Goal: Understand process/instructions

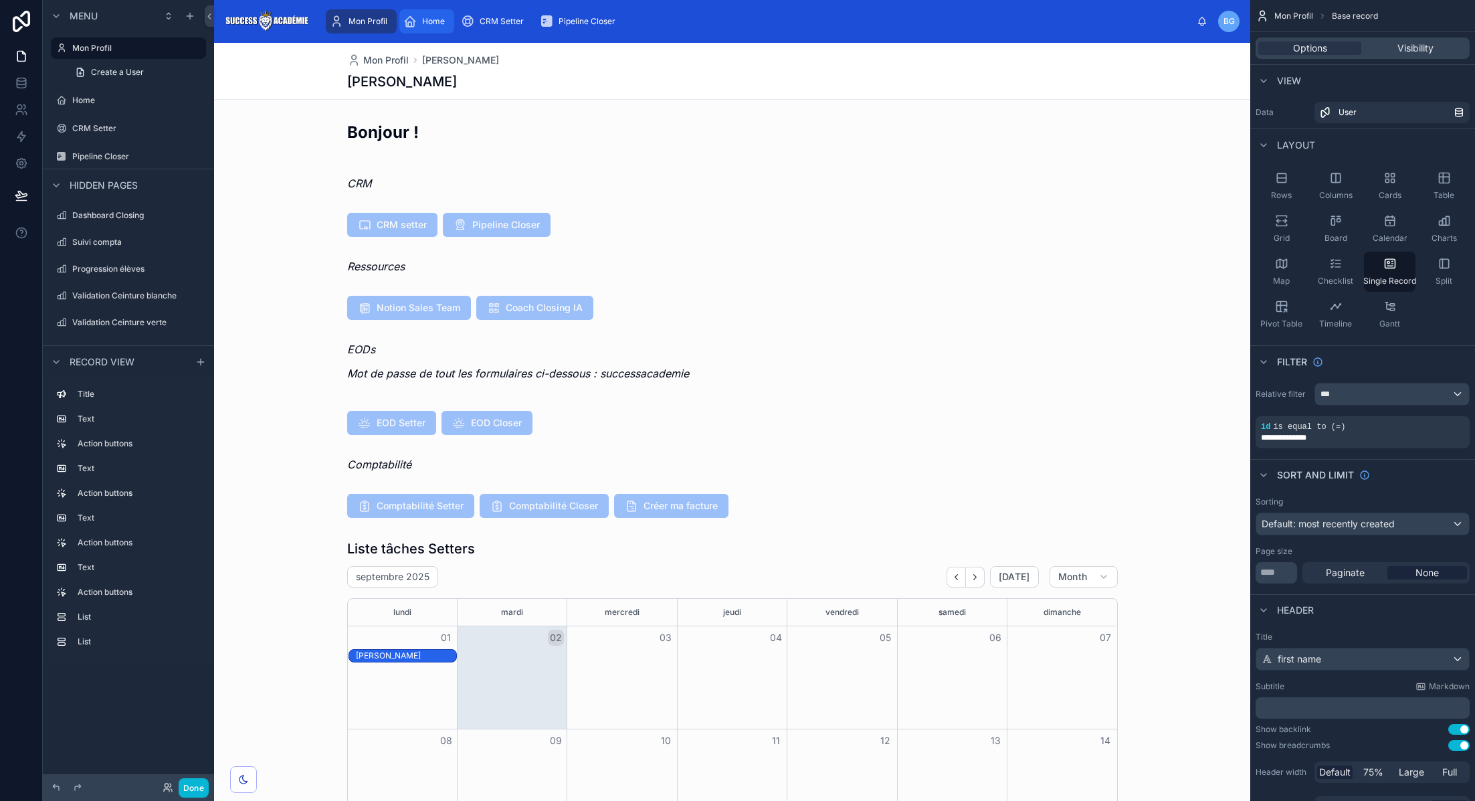
click at [436, 21] on span "Home" at bounding box center [433, 21] width 23 height 11
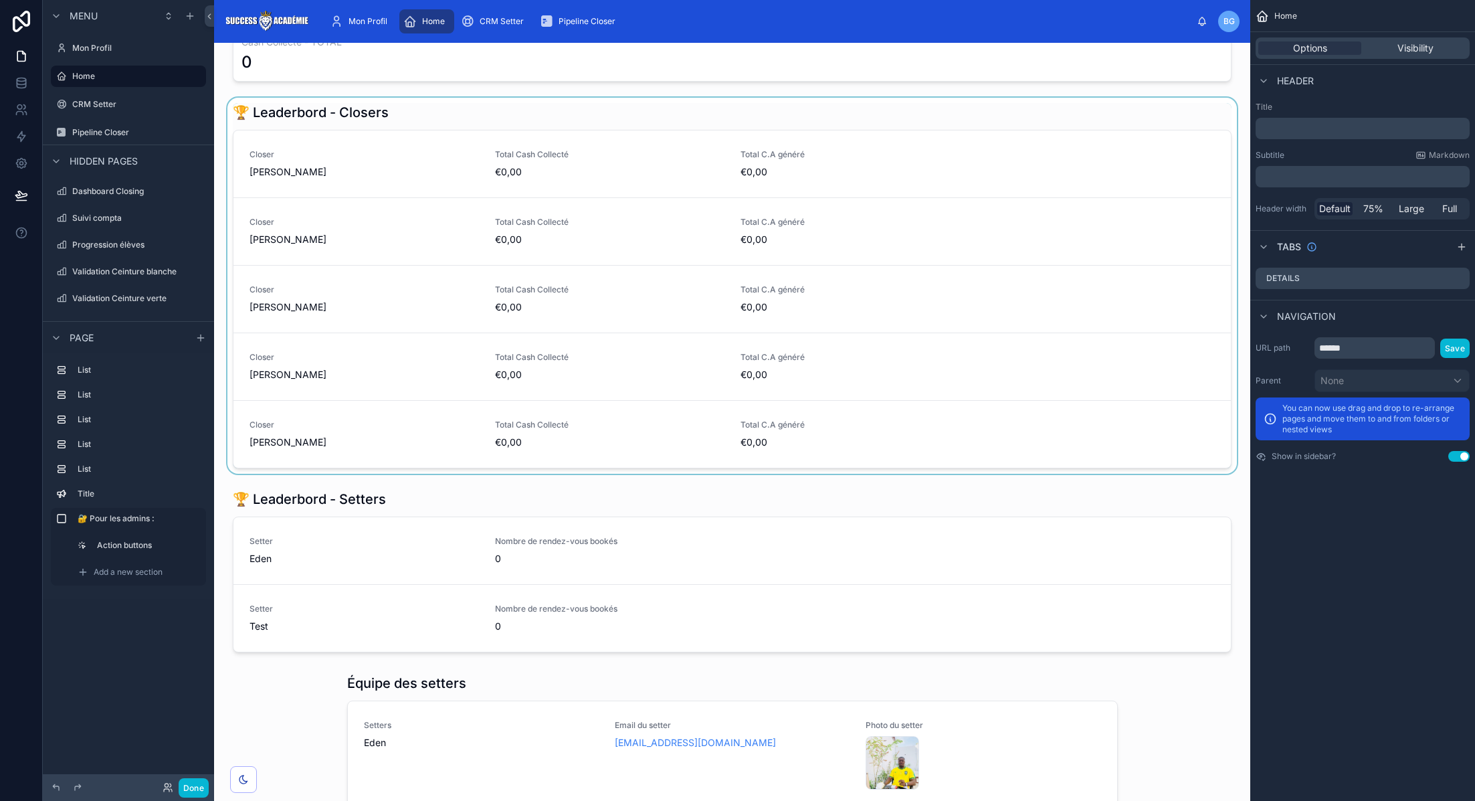
scroll to position [20, 0]
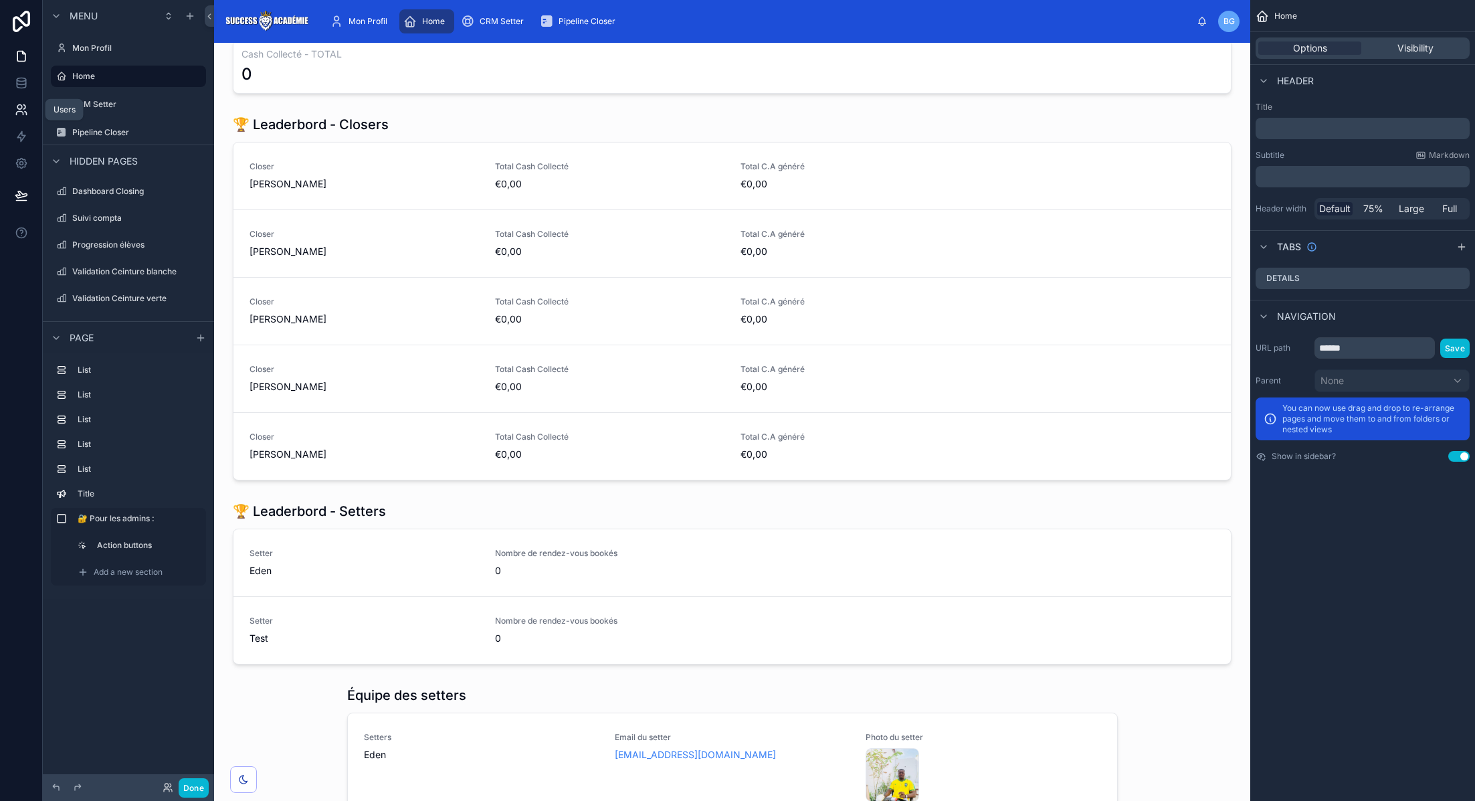
click at [32, 108] on link at bounding box center [21, 109] width 42 height 27
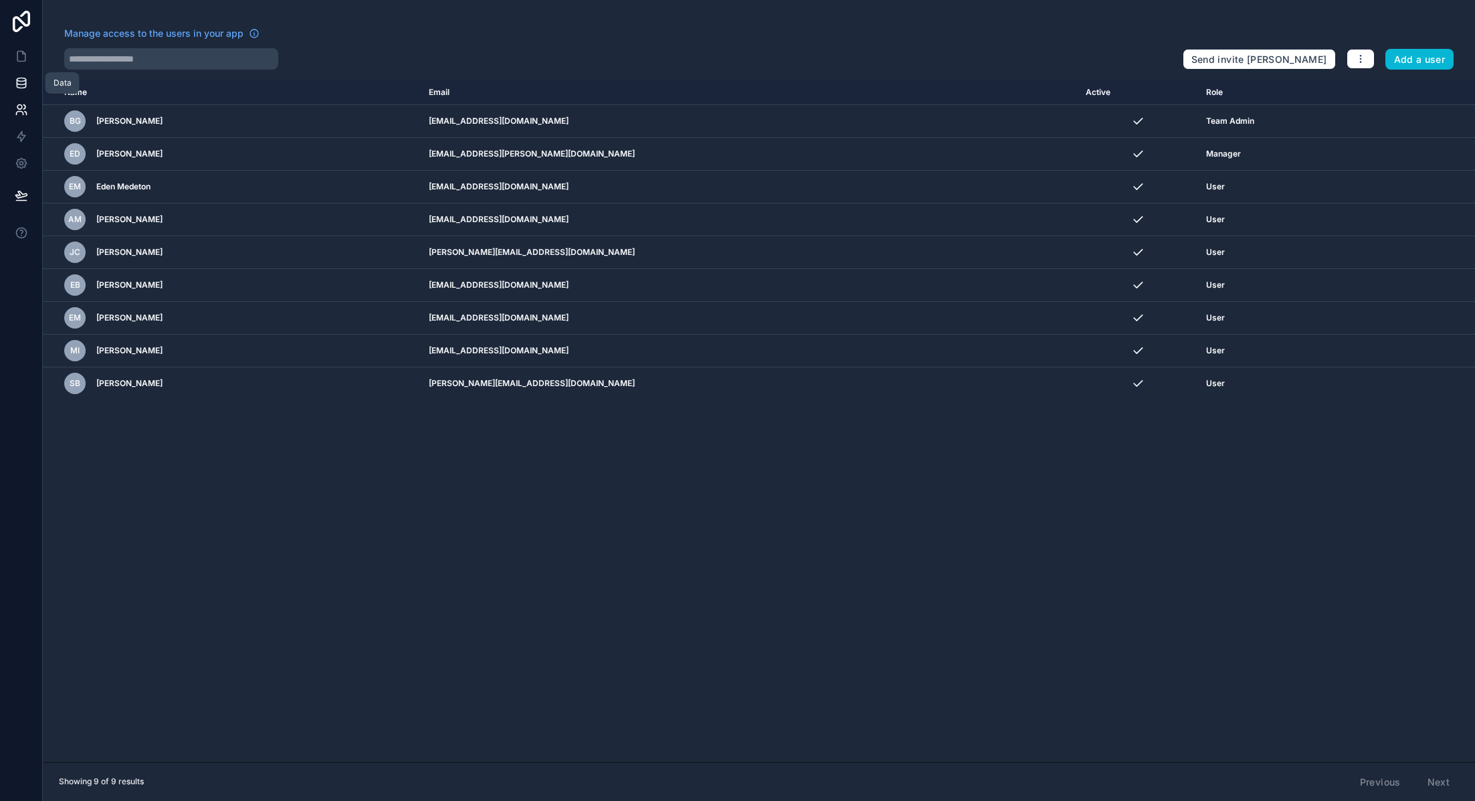
click at [23, 79] on icon at bounding box center [21, 82] width 13 height 13
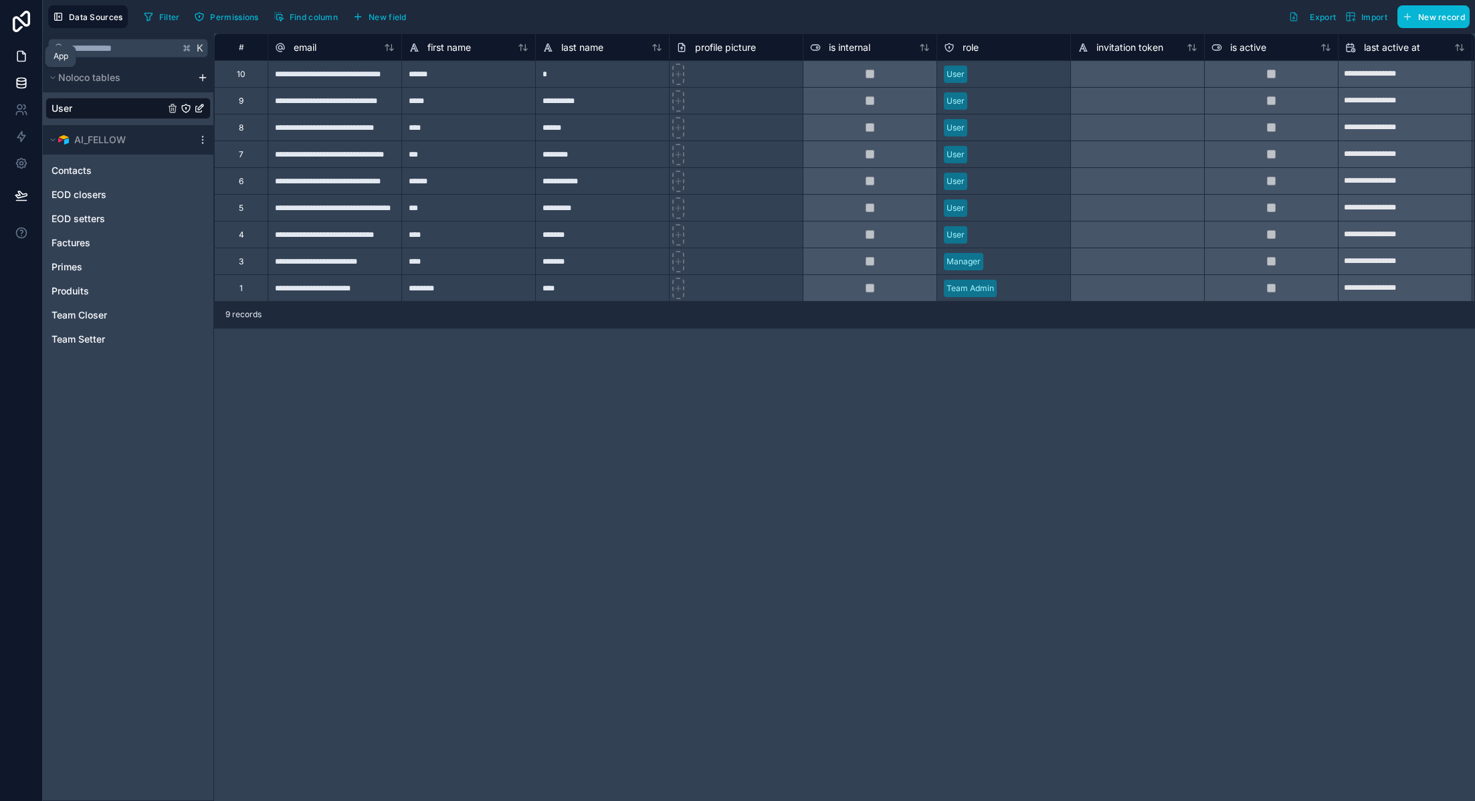
click at [20, 56] on icon at bounding box center [21, 56] width 13 height 13
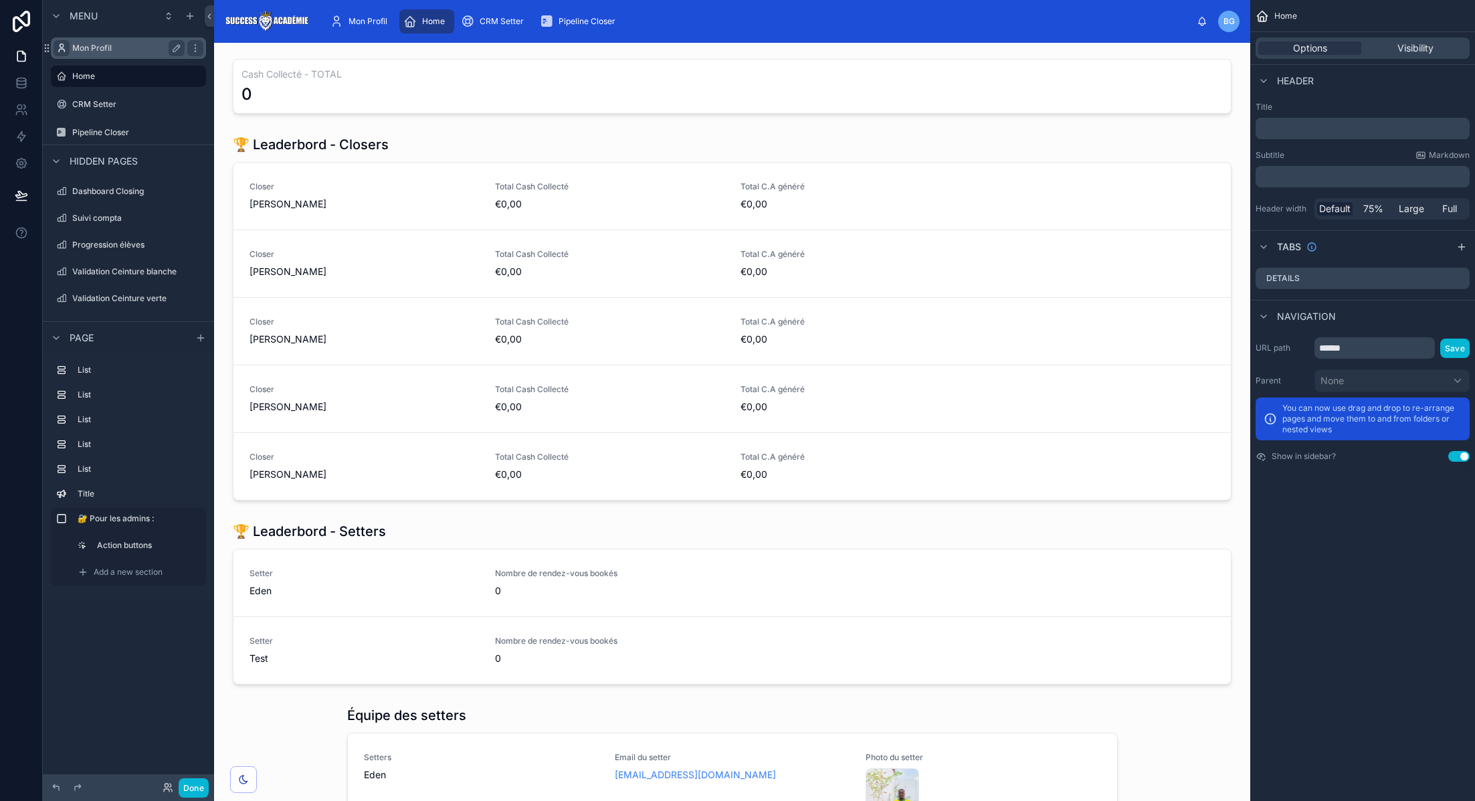
scroll to position [1481, 0]
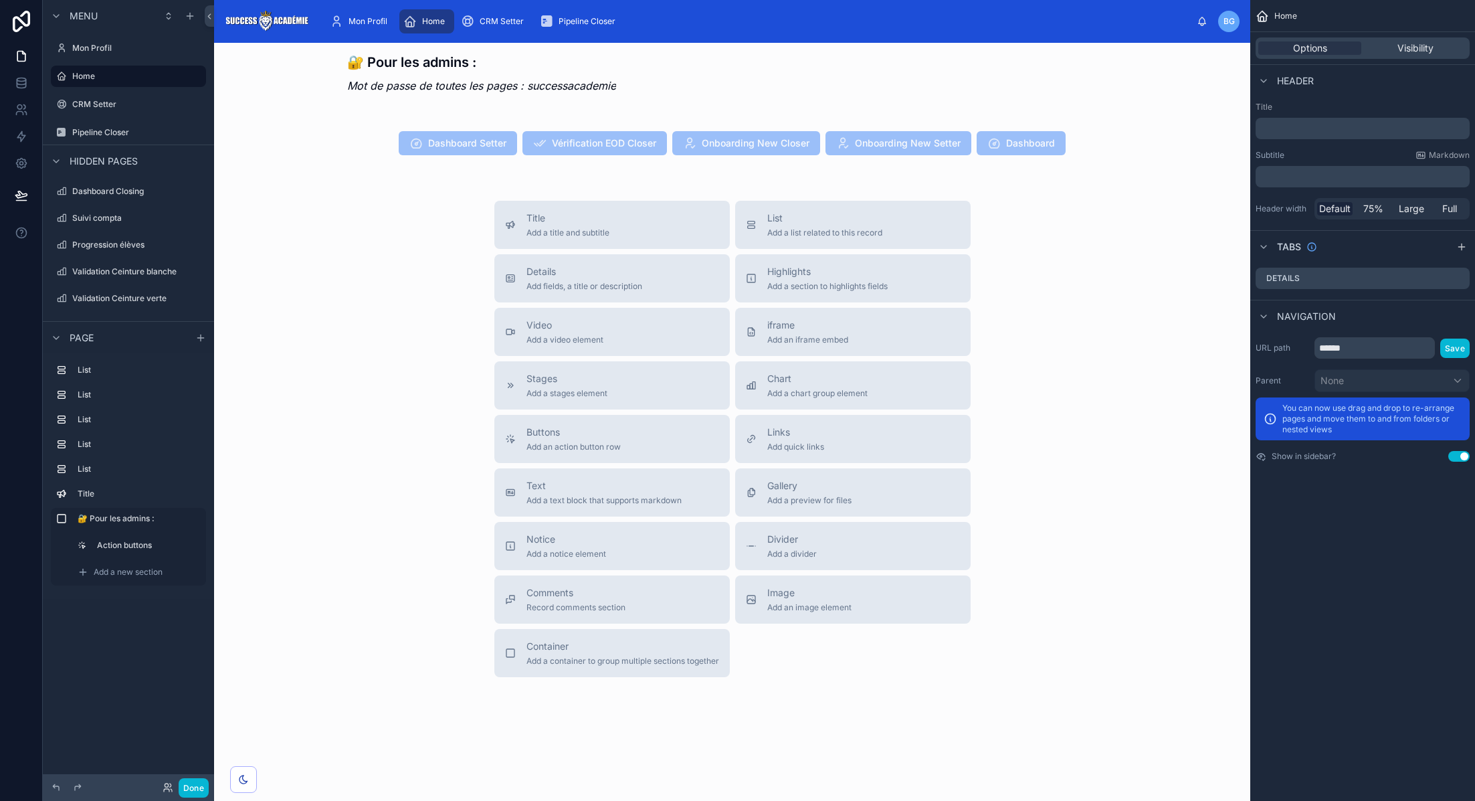
click at [733, 244] on div "Title Add a title and subtitle List Add a list related to this record Details A…" at bounding box center [733, 439] width 498 height 476
click at [830, 151] on div at bounding box center [732, 143] width 1015 height 51
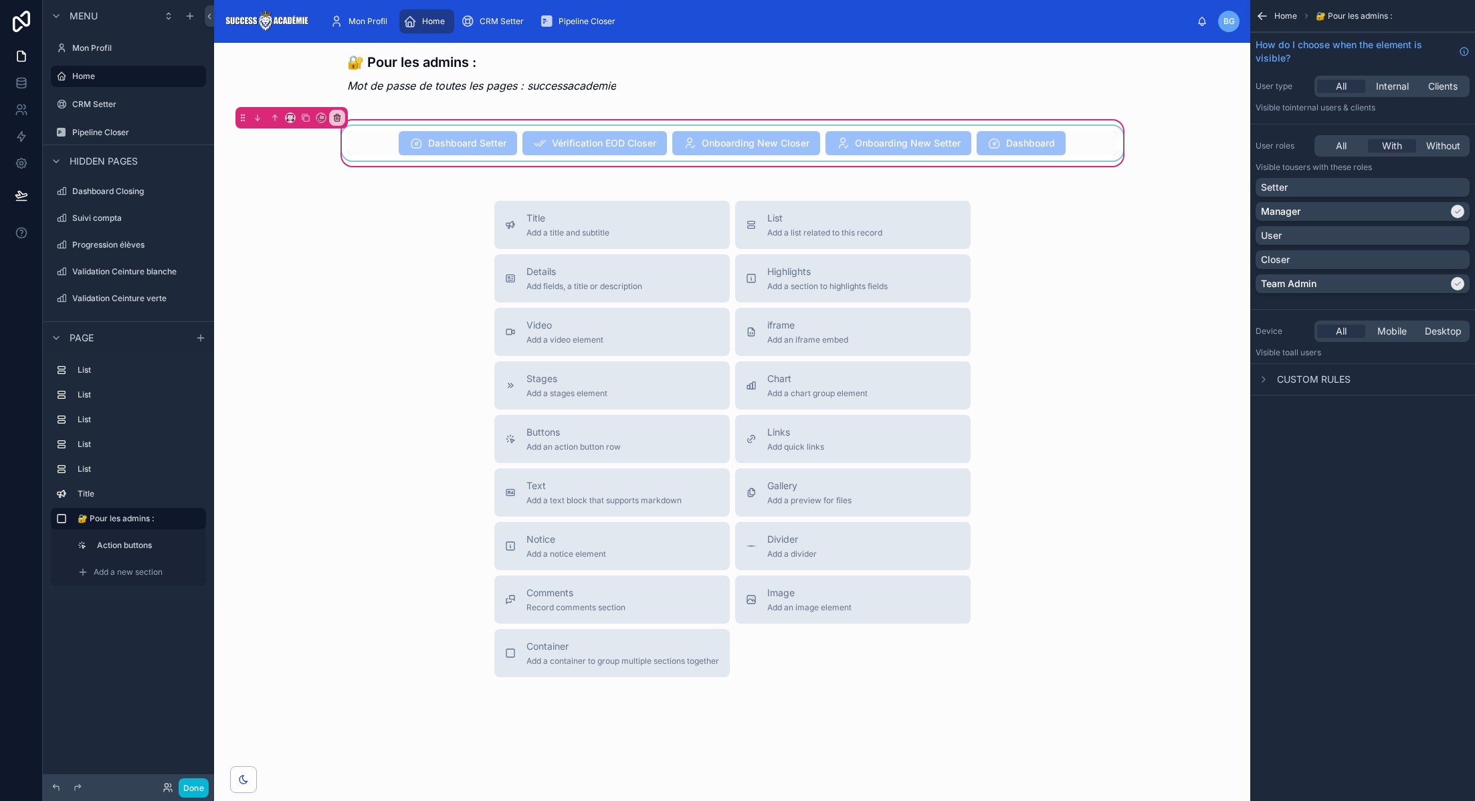
click at [982, 139] on div at bounding box center [732, 143] width 787 height 35
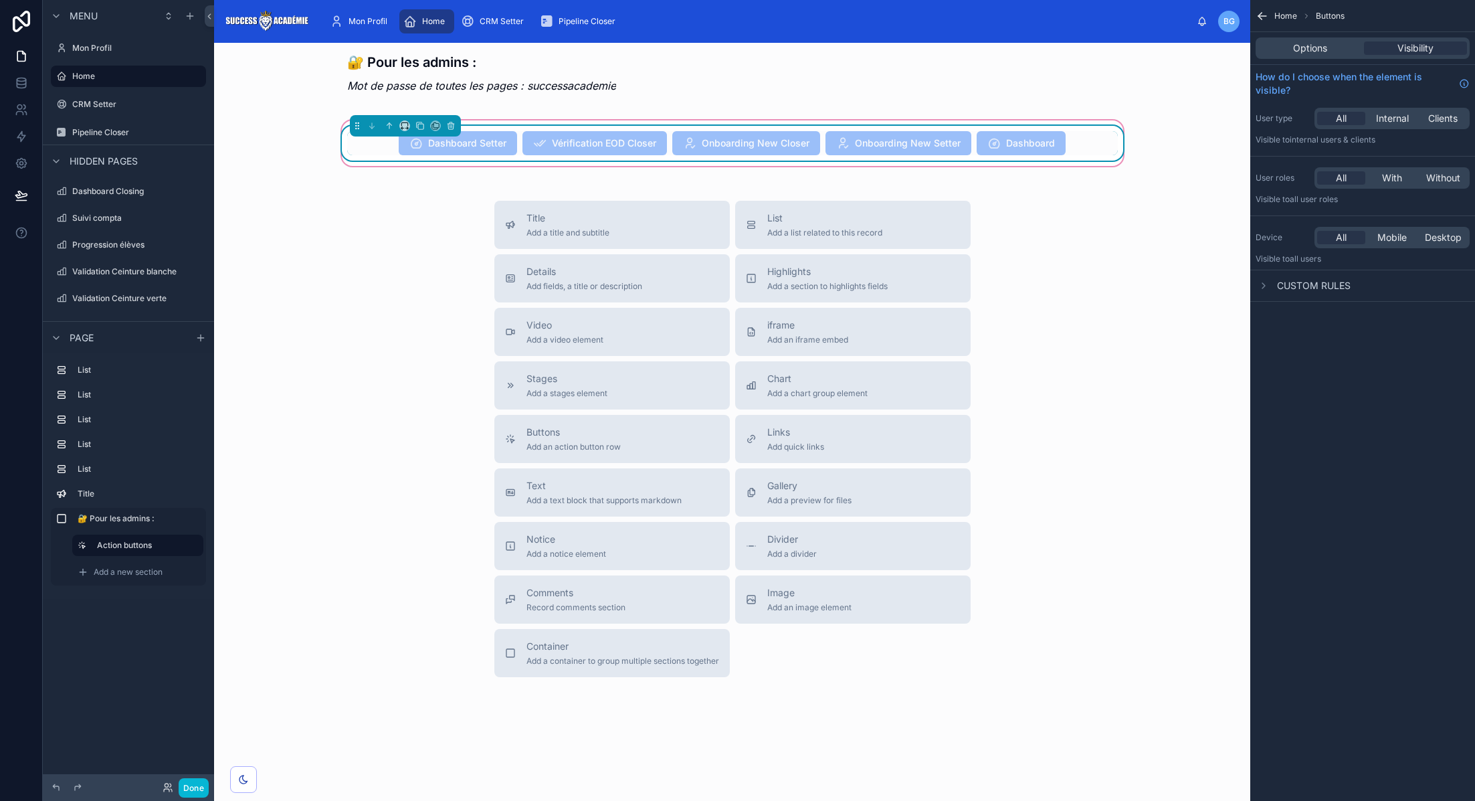
click at [1007, 138] on span "Dashboard" at bounding box center [1021, 144] width 89 height 13
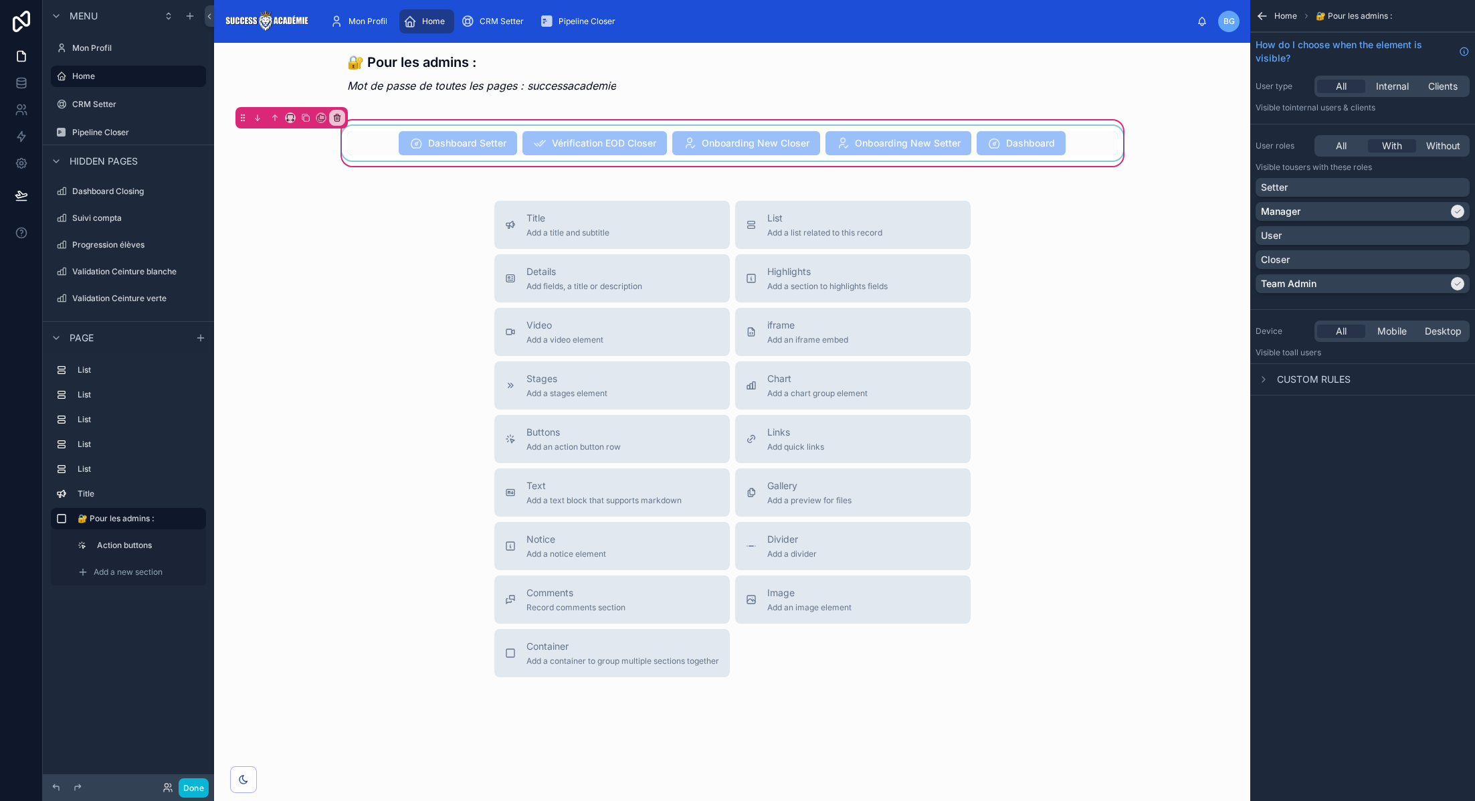
click at [804, 143] on div at bounding box center [732, 143] width 787 height 35
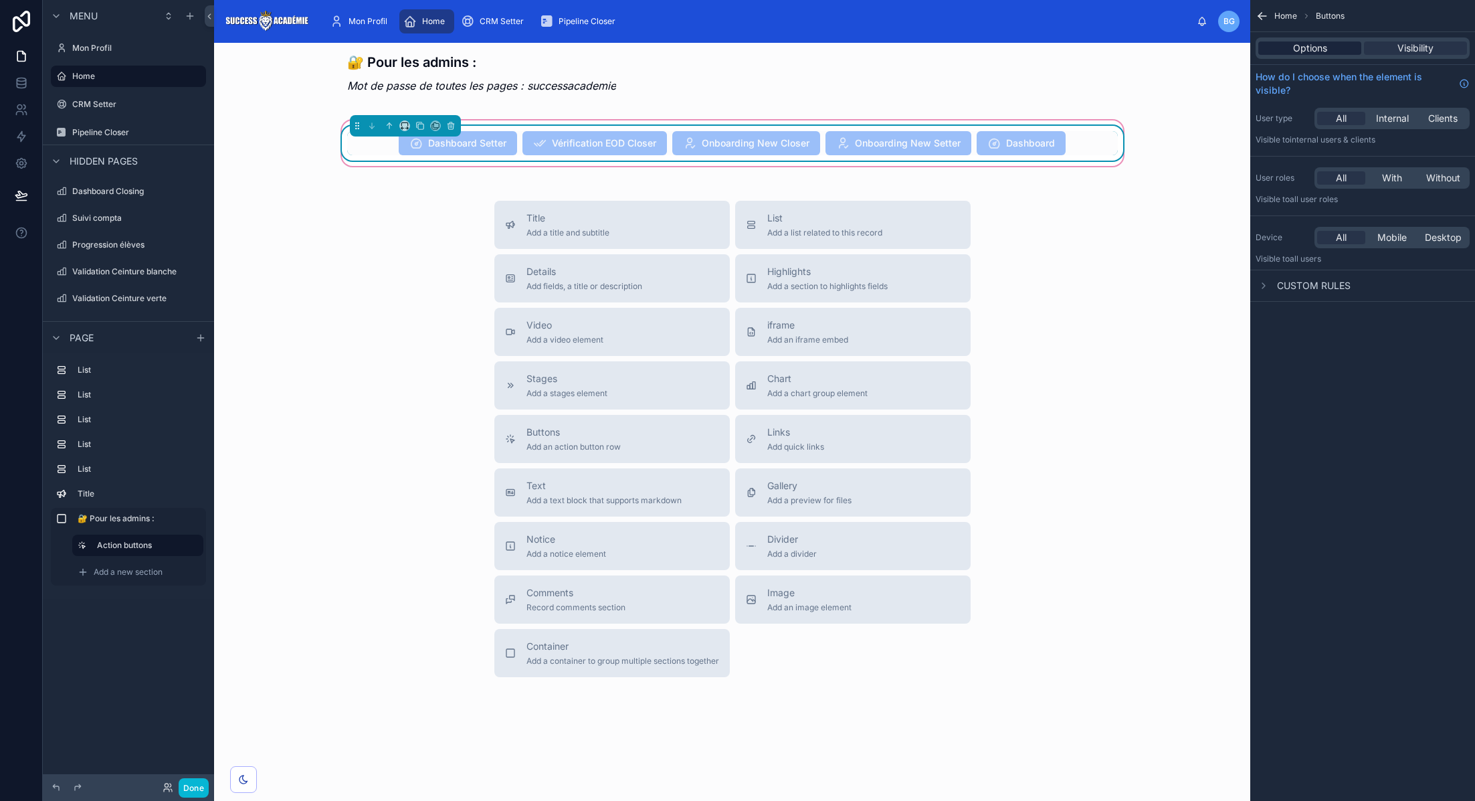
click at [1303, 52] on span "Options" at bounding box center [1310, 47] width 34 height 13
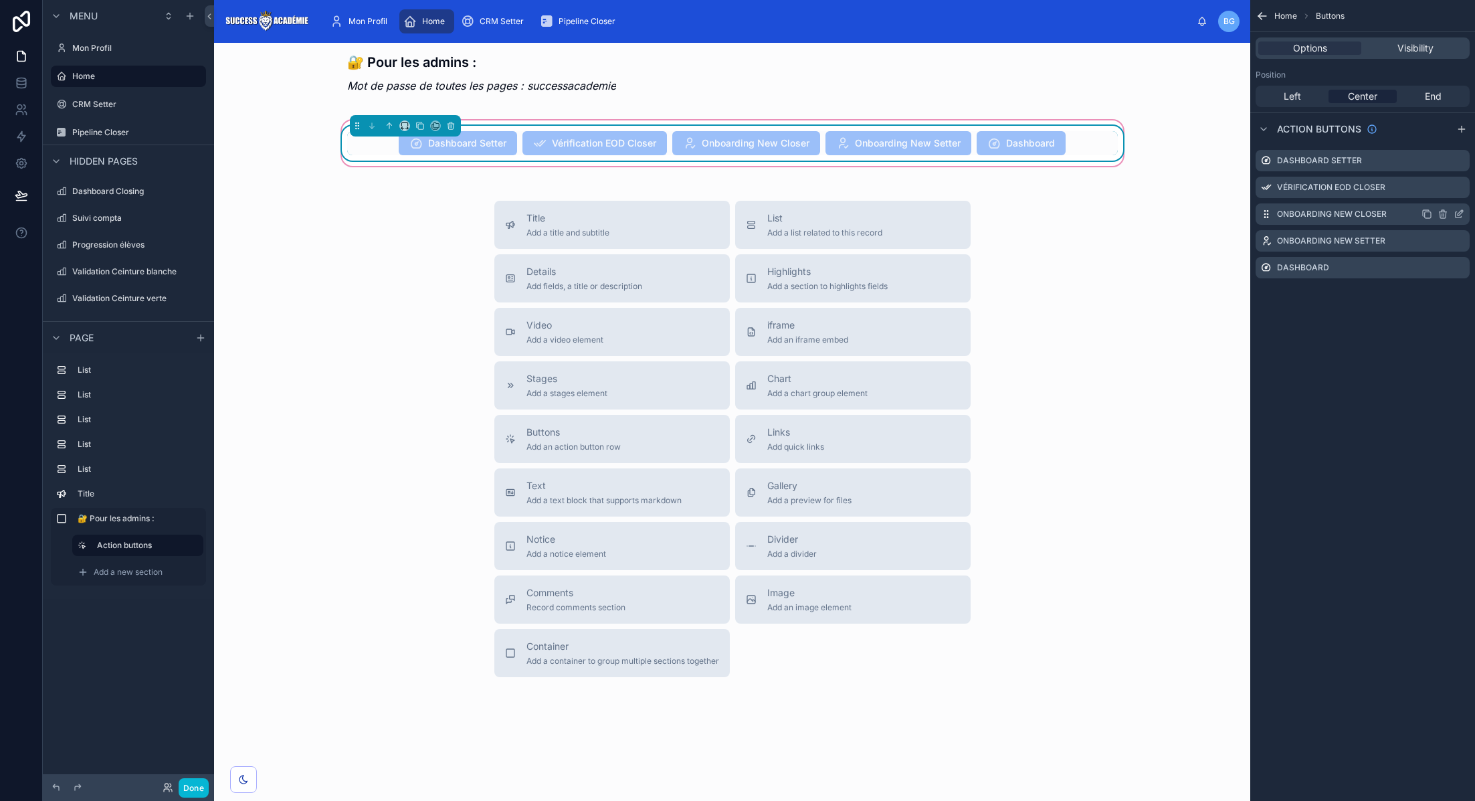
click at [1458, 215] on icon "scrollable content" at bounding box center [1459, 214] width 11 height 11
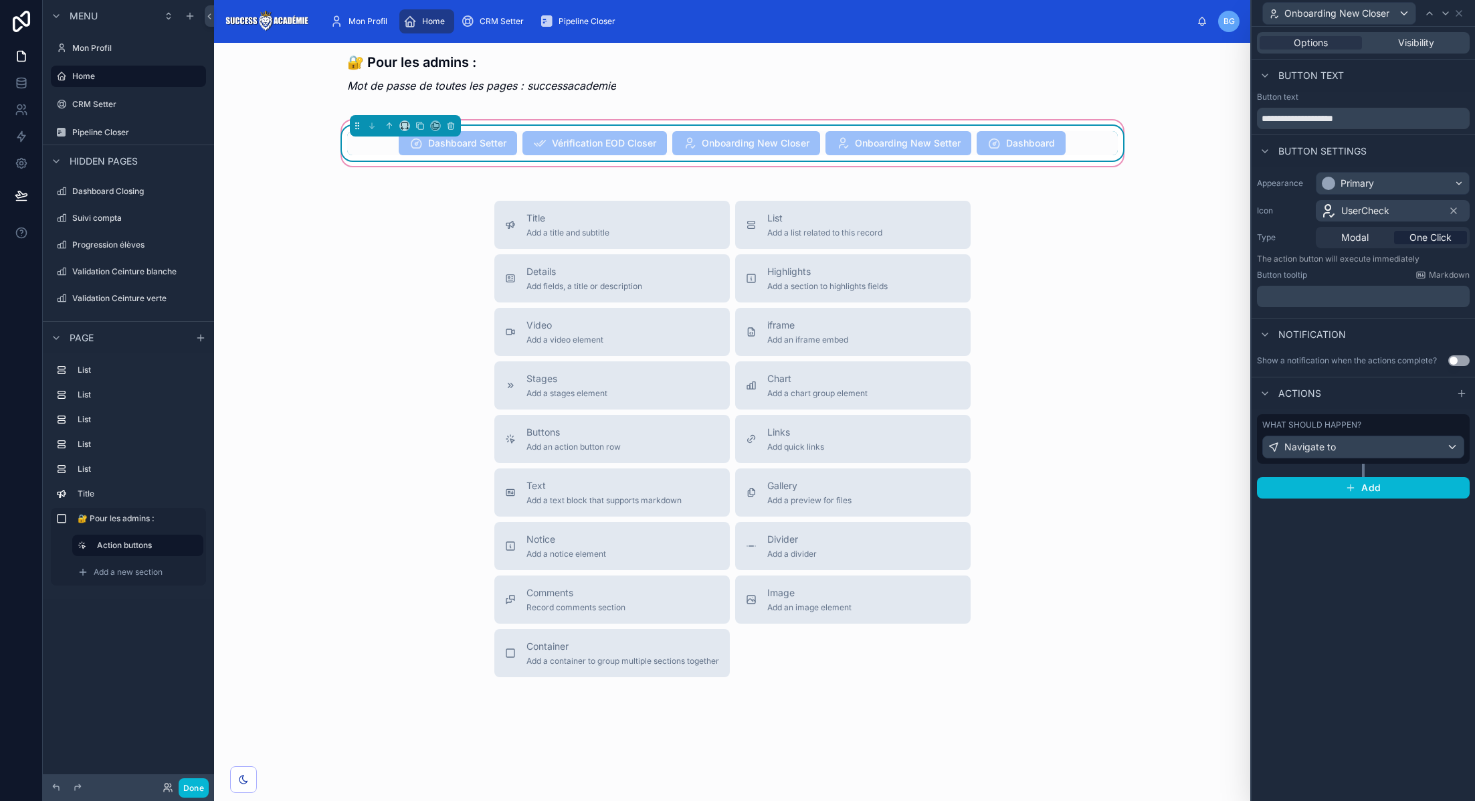
click at [1315, 428] on label "What should happen?" at bounding box center [1312, 425] width 99 height 11
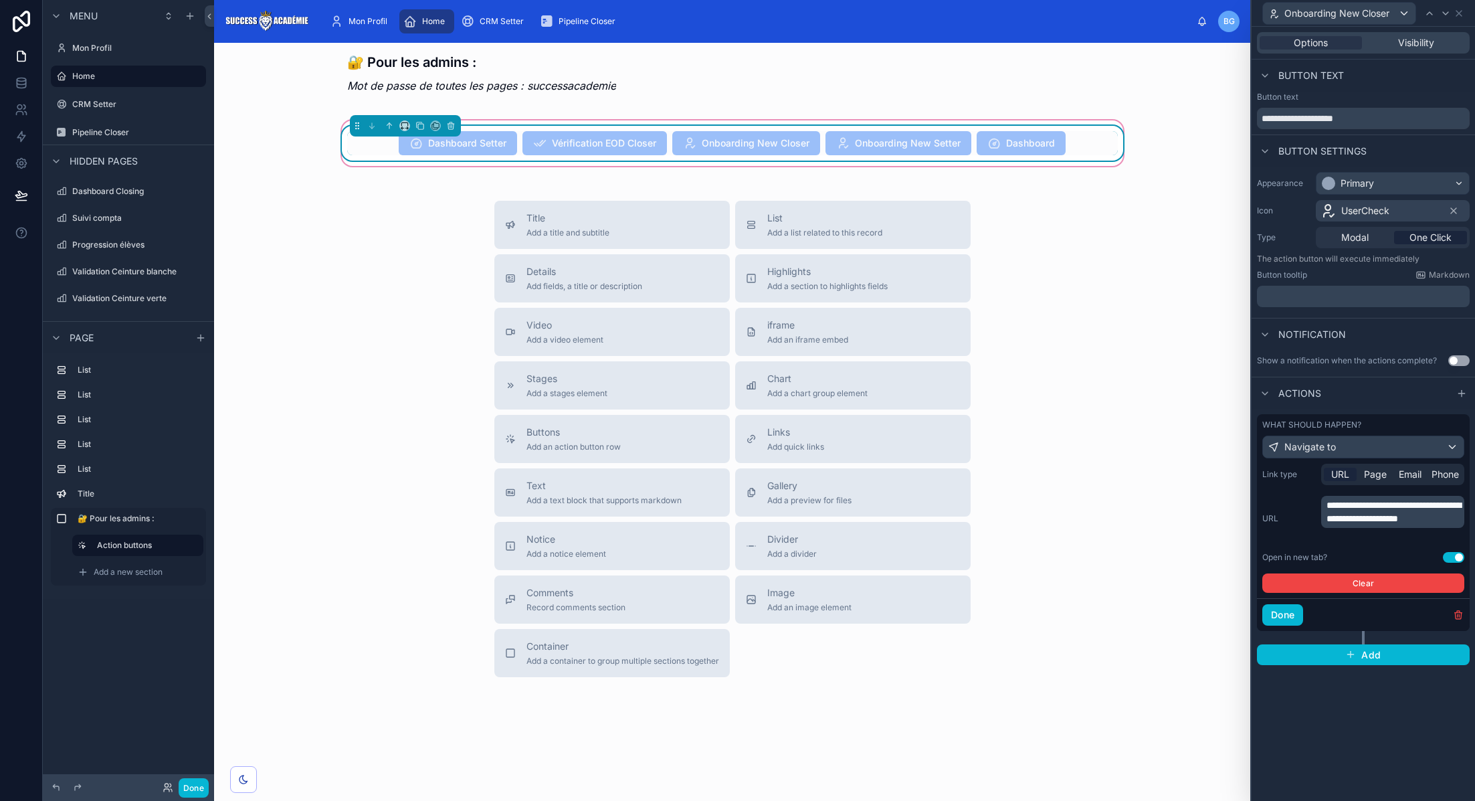
click at [1368, 525] on p "**********" at bounding box center [1394, 511] width 135 height 27
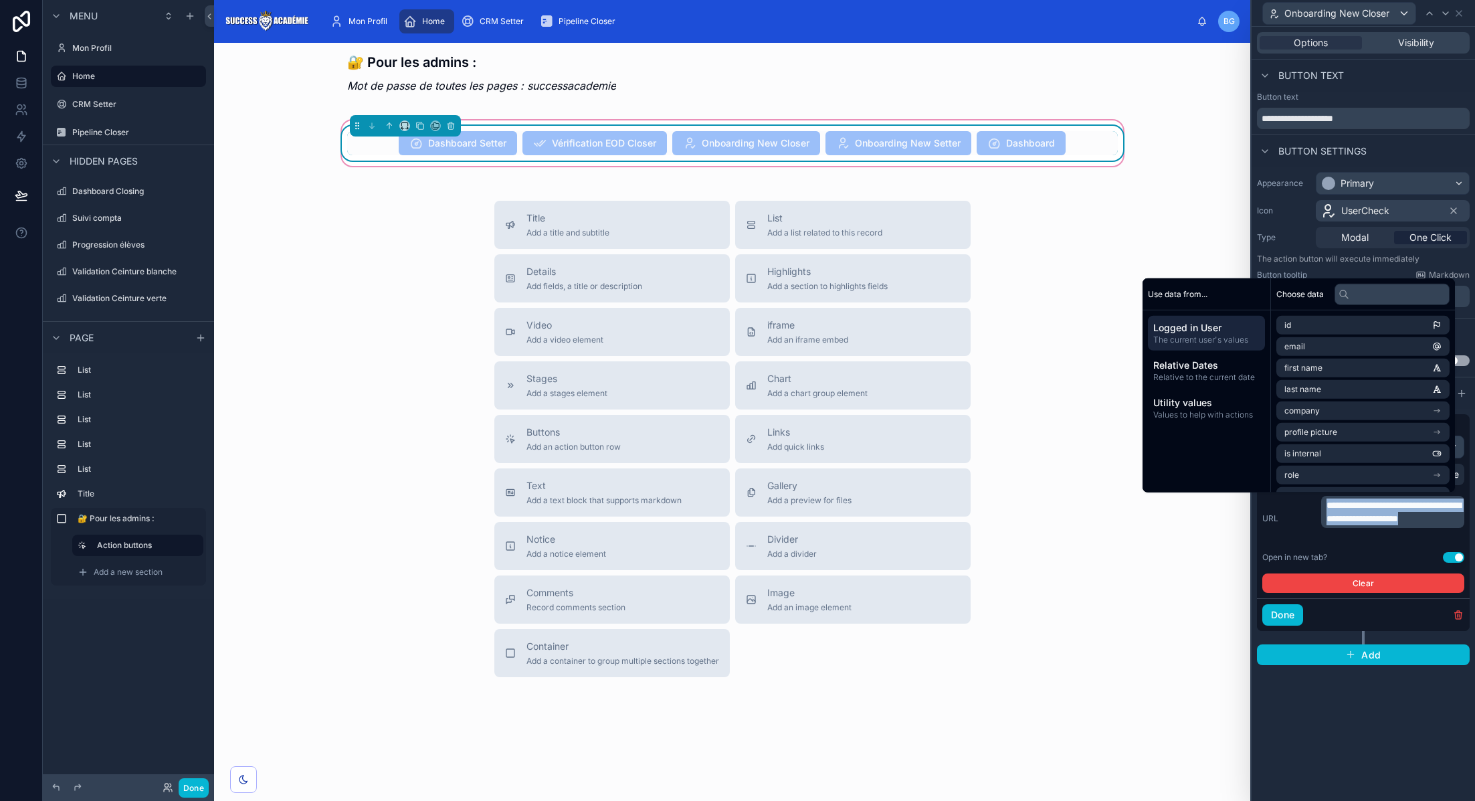
copy span "**********"
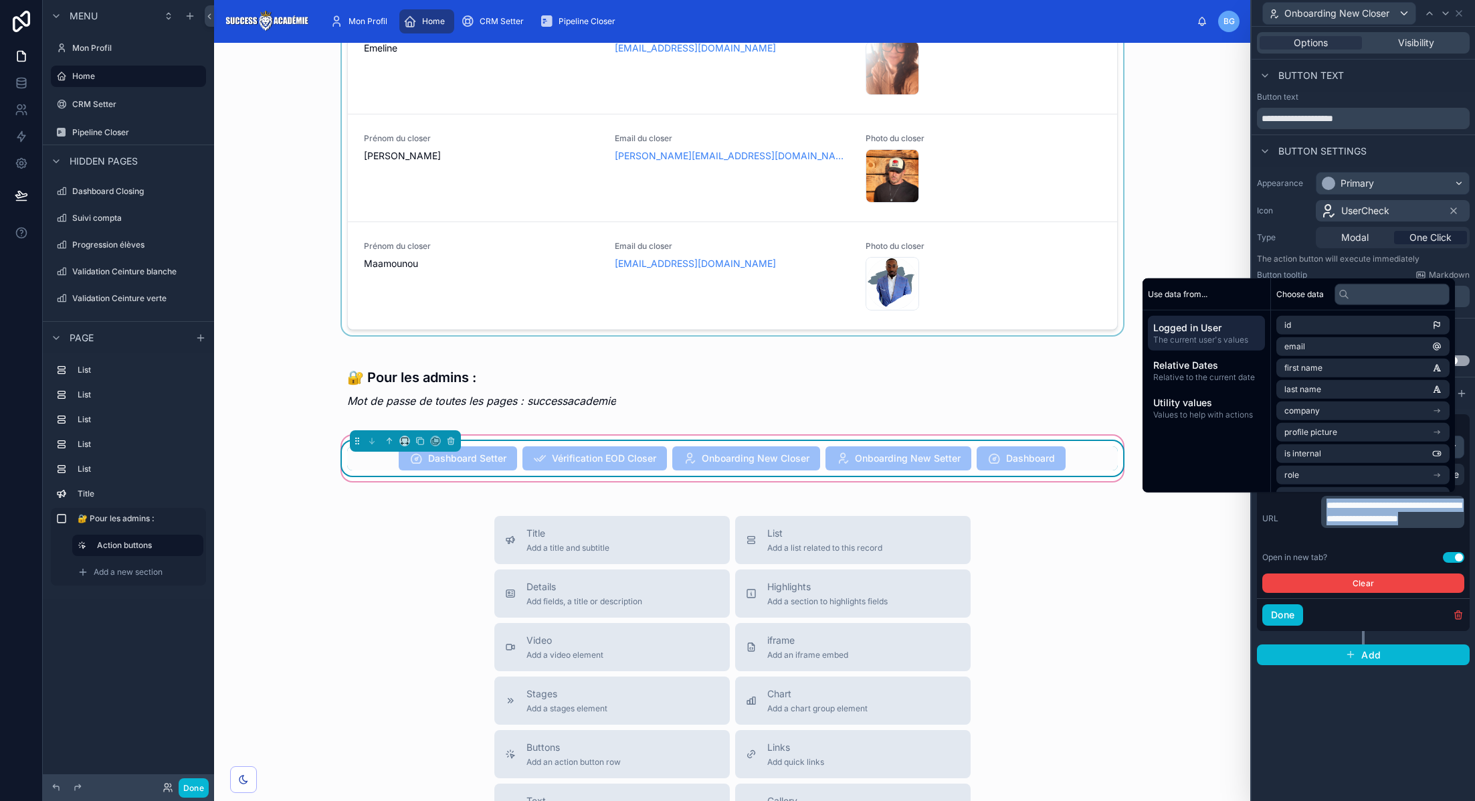
scroll to position [1168, 0]
